Goal: Find specific page/section: Find specific page/section

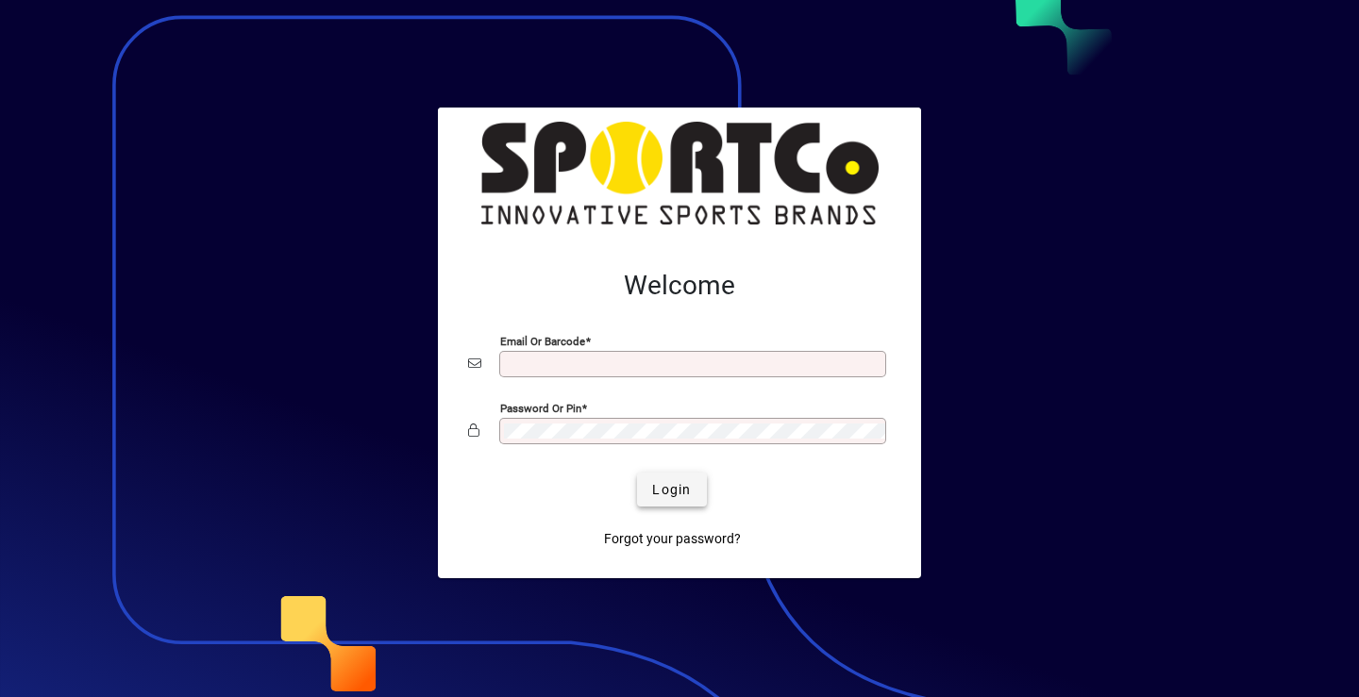
type input "**********"
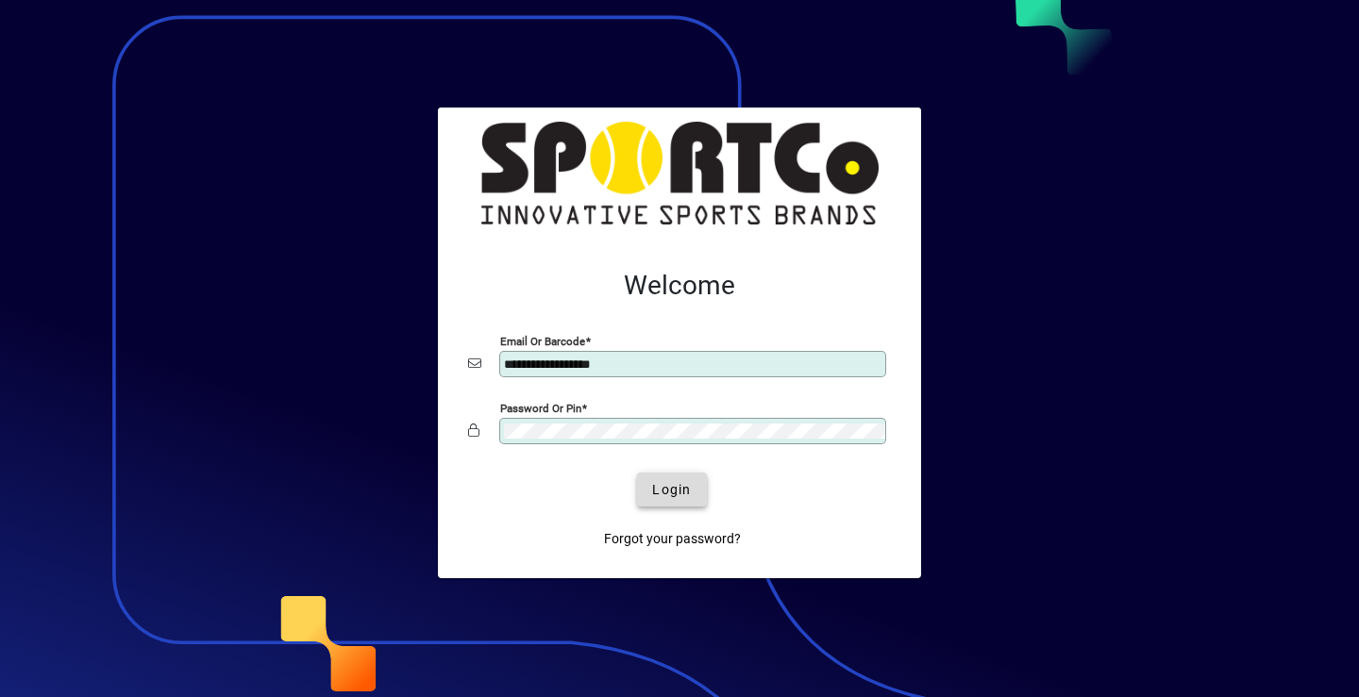
click at [671, 498] on span "Login" at bounding box center [671, 490] width 39 height 20
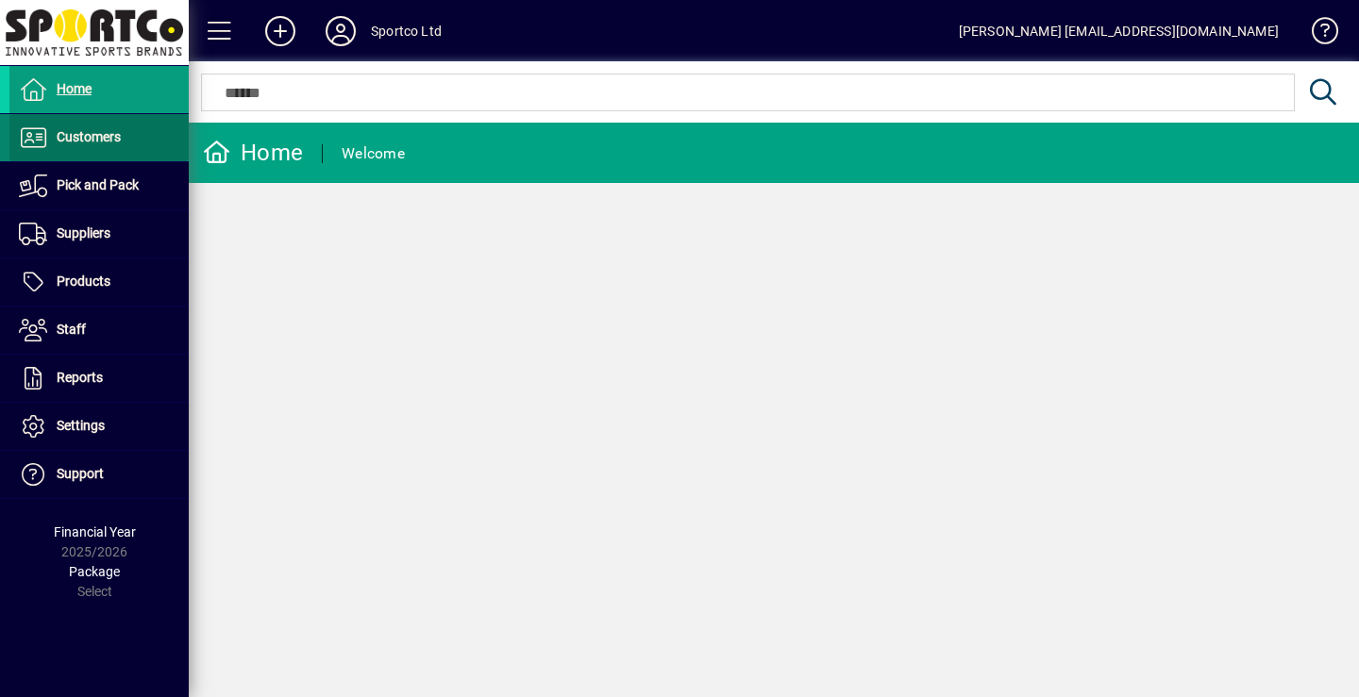
click at [96, 134] on span "Customers" at bounding box center [89, 136] width 64 height 15
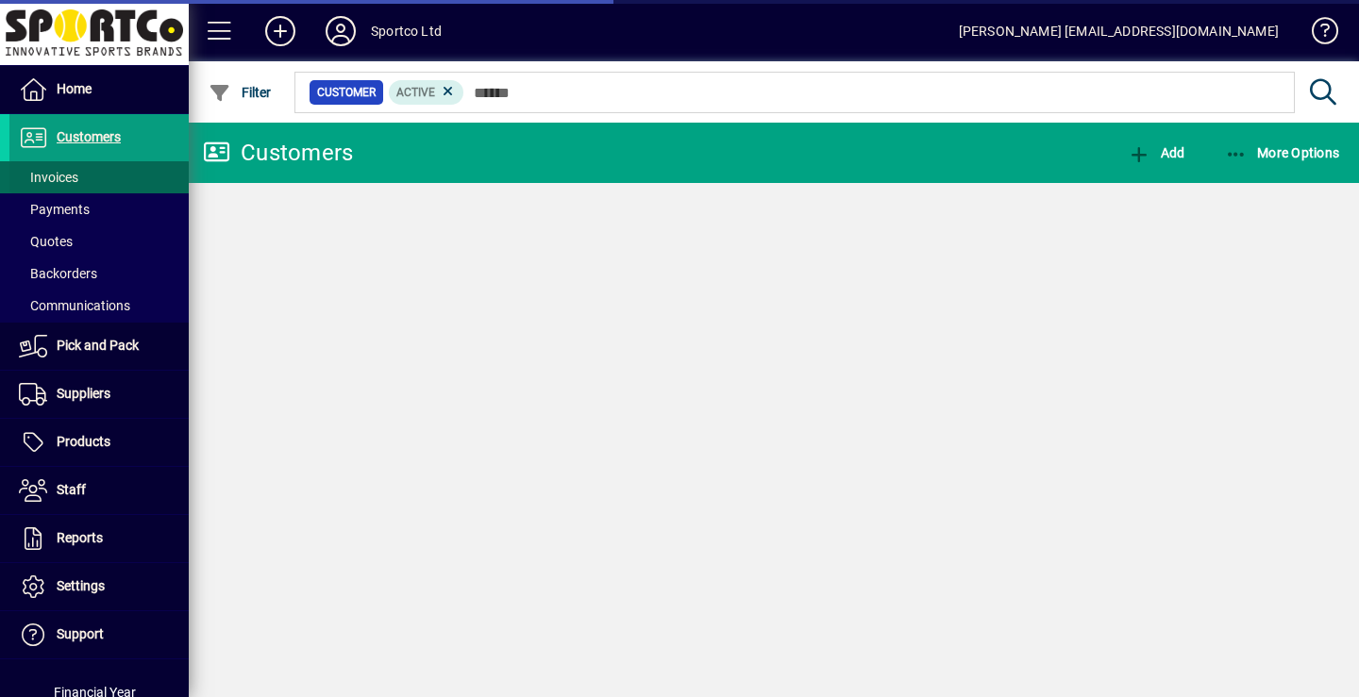
click at [59, 175] on span "Invoices" at bounding box center [48, 177] width 59 height 15
